Goal: Find specific page/section: Find specific page/section

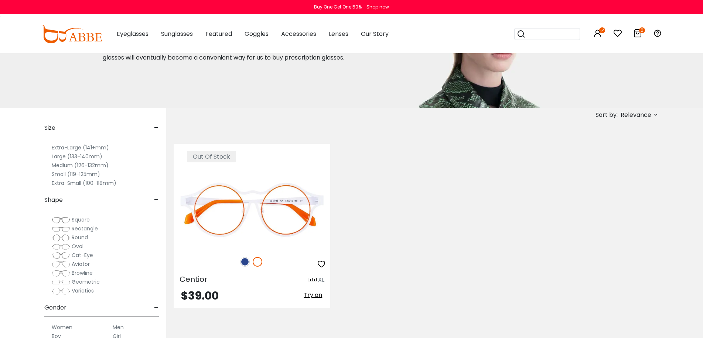
scroll to position [148, 0]
